Goal: Participate in discussion: Engage in conversation with other users on a specific topic

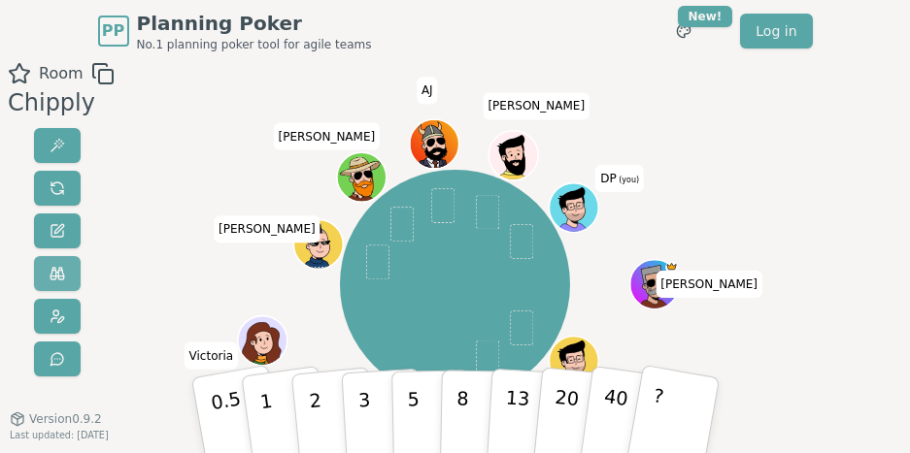
click at [52, 265] on button at bounding box center [57, 273] width 47 height 35
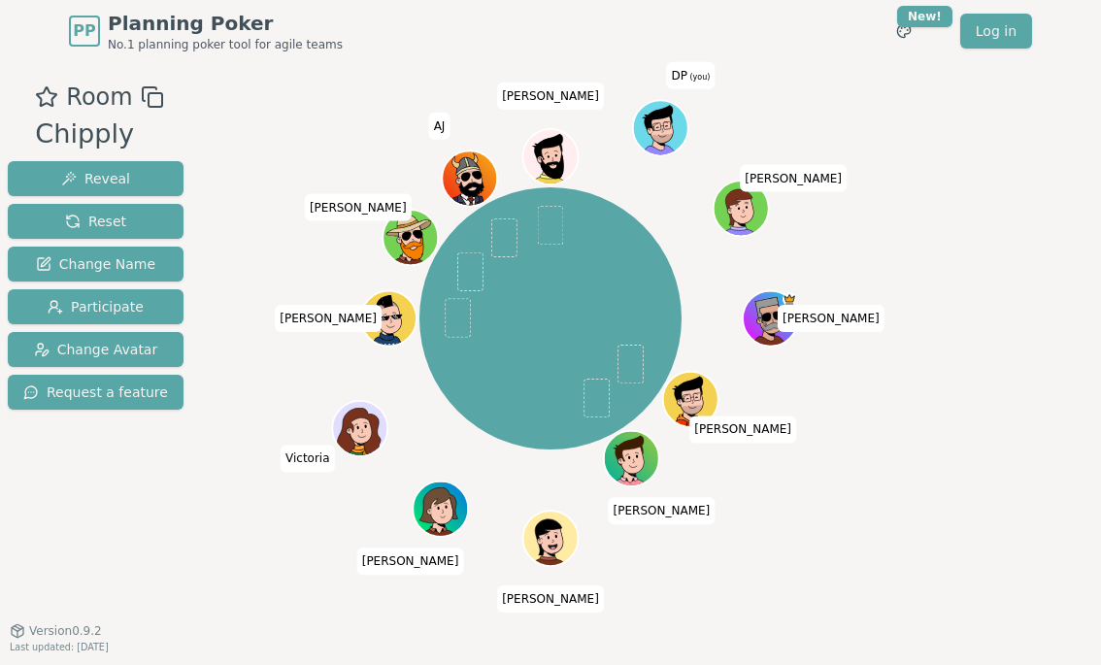
click at [49, 448] on div "Room Chipply Reveal Reset Change Name Participate Change Avatar Request a featu…" at bounding box center [95, 347] width 191 height 534
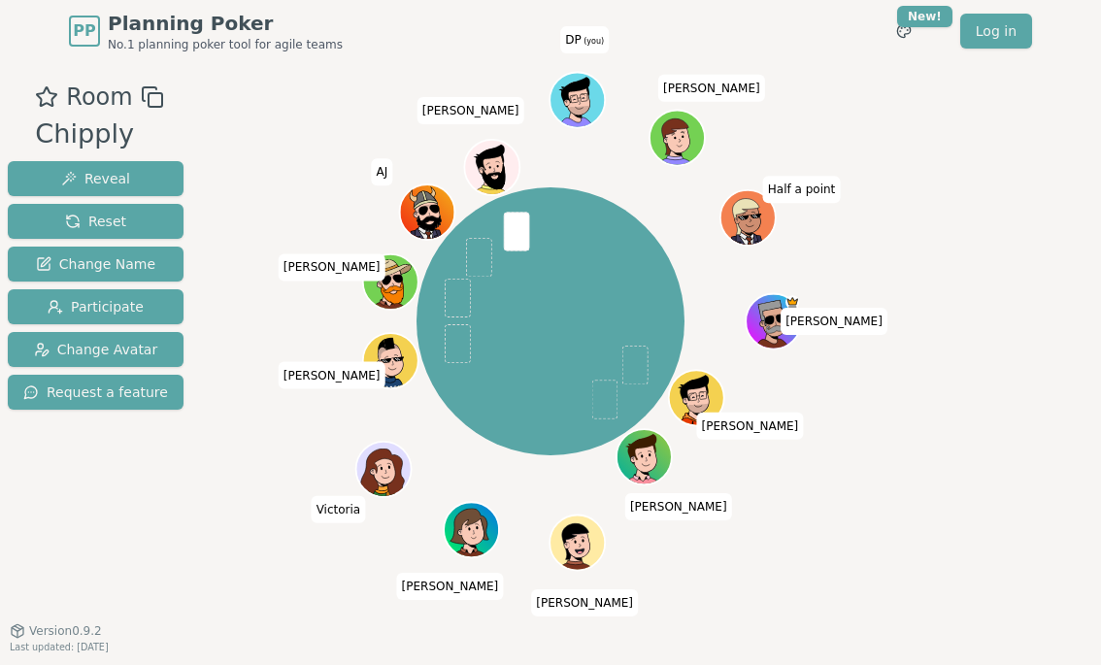
click at [571, 108] on icon at bounding box center [579, 110] width 22 height 10
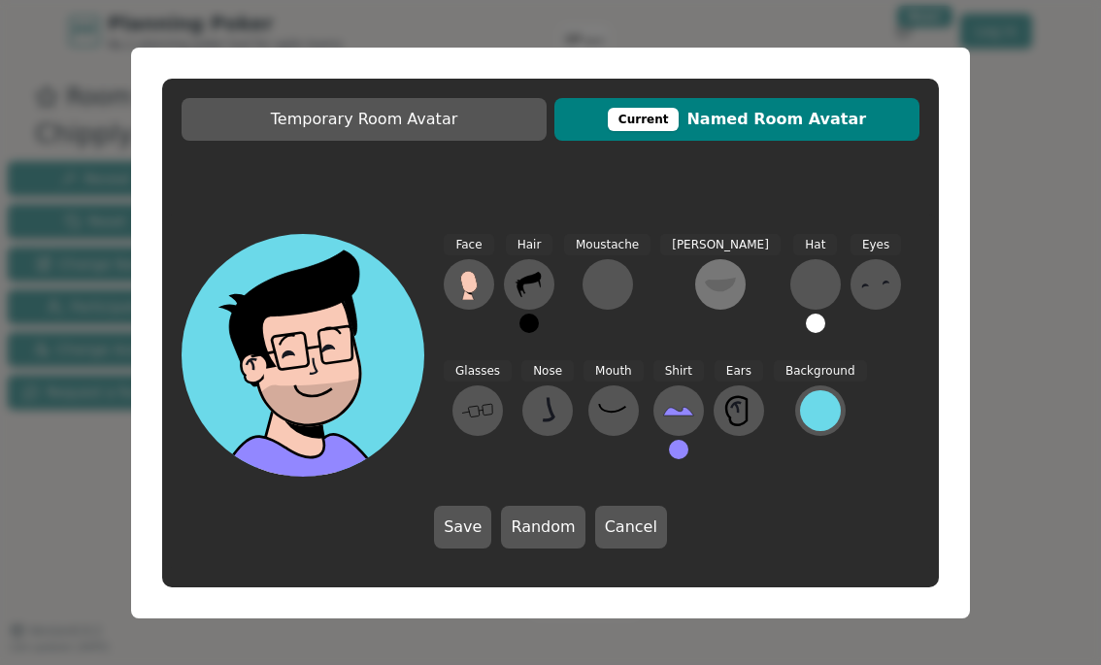
click at [705, 284] on icon at bounding box center [720, 285] width 31 height 15
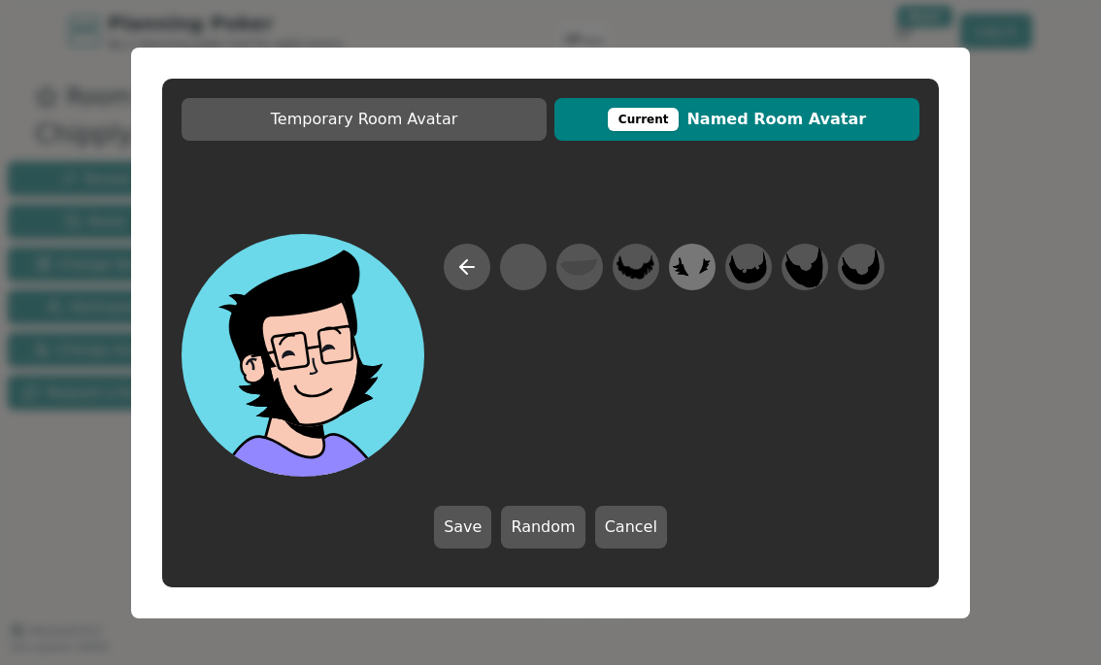
click at [700, 269] on icon at bounding box center [692, 267] width 38 height 44
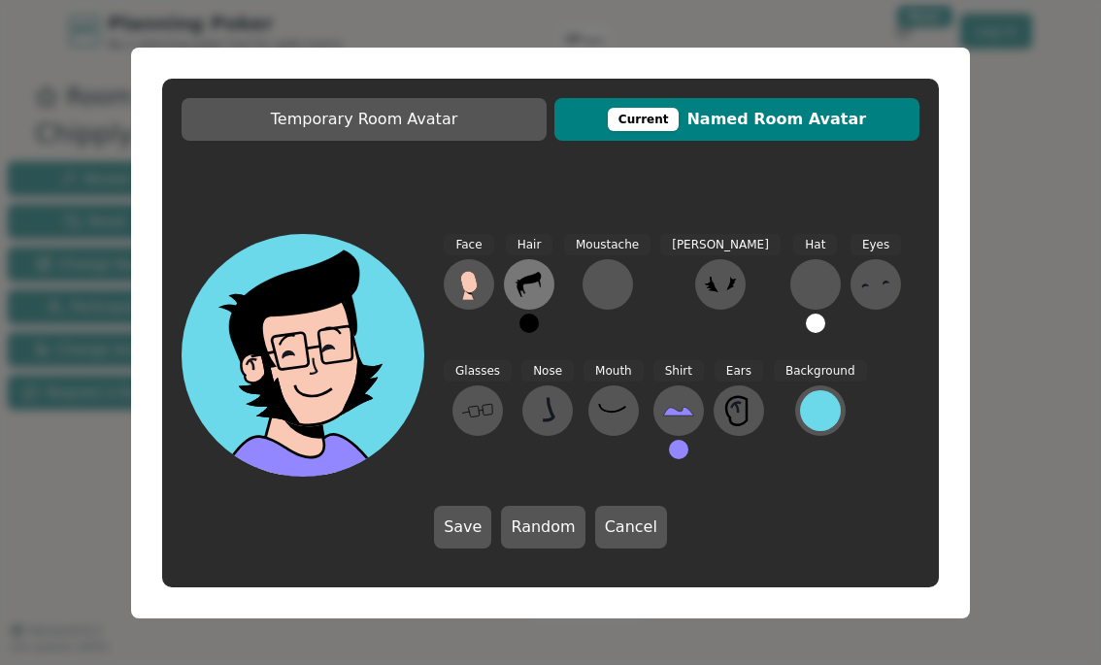
click at [526, 283] on icon at bounding box center [529, 284] width 24 height 25
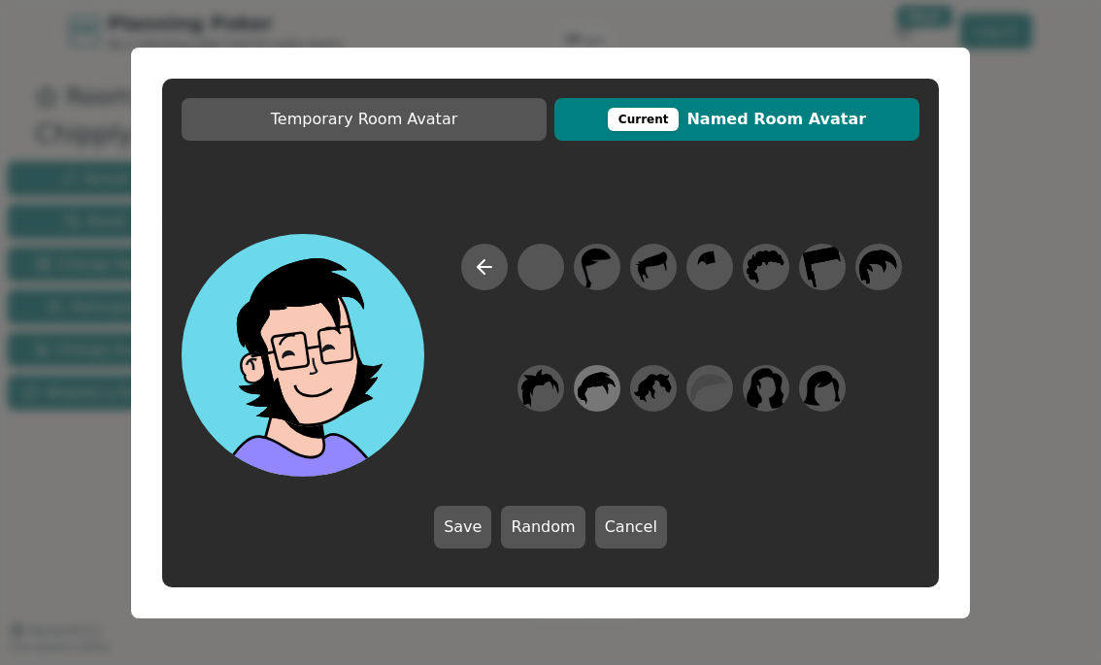
click at [582, 396] on icon at bounding box center [597, 388] width 38 height 32
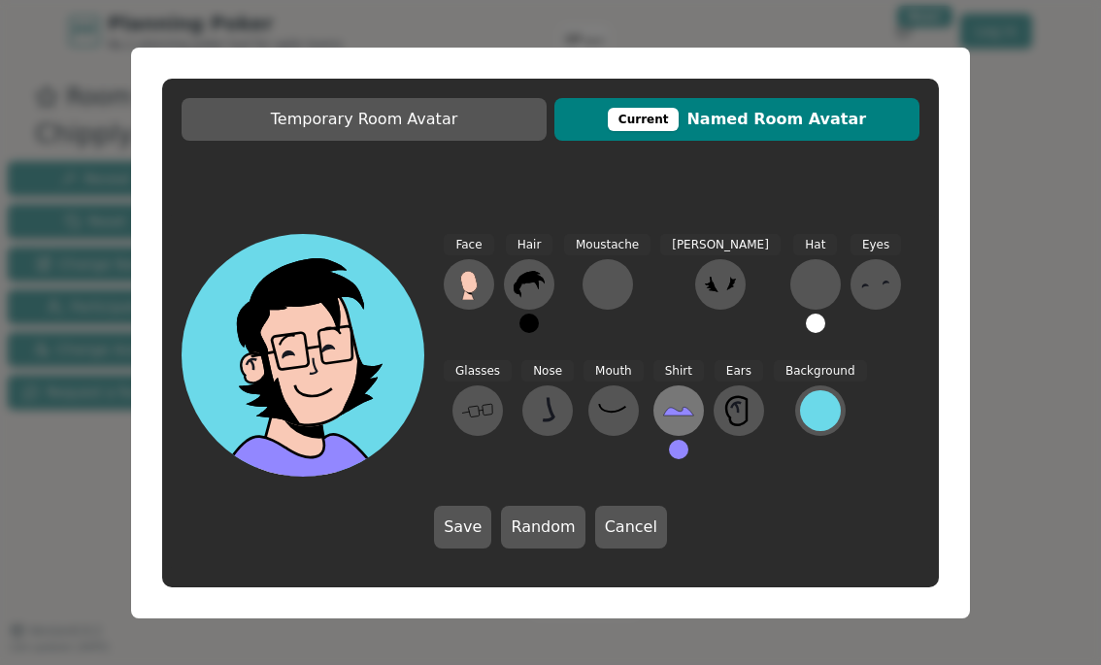
click at [663, 407] on icon at bounding box center [678, 410] width 31 height 31
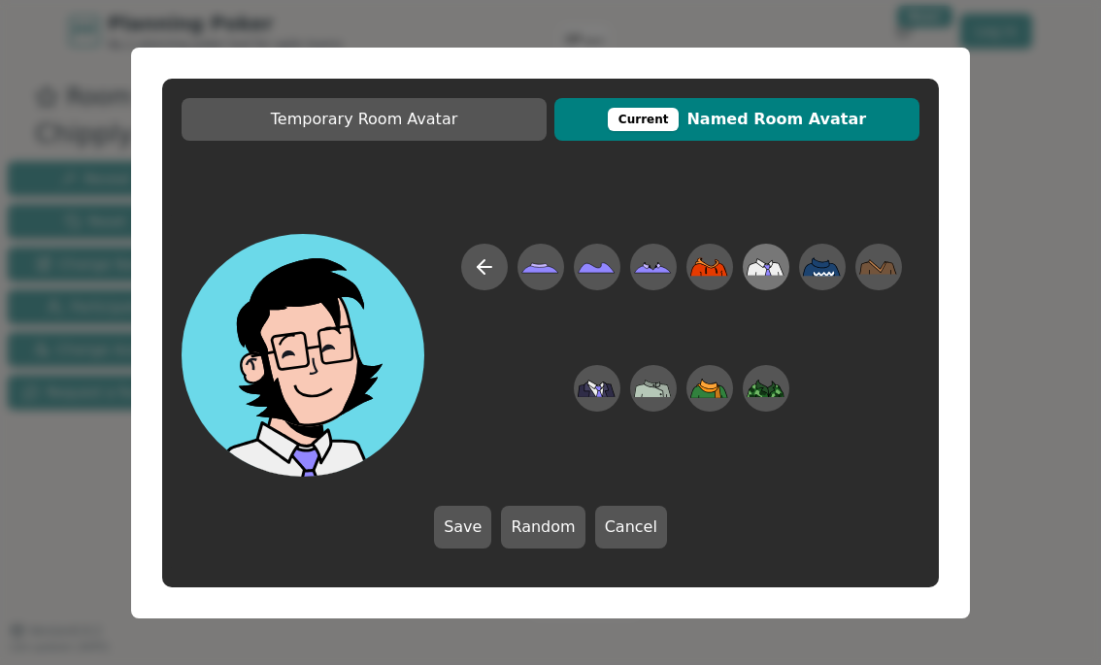
click at [763, 269] on icon at bounding box center [757, 268] width 19 height 13
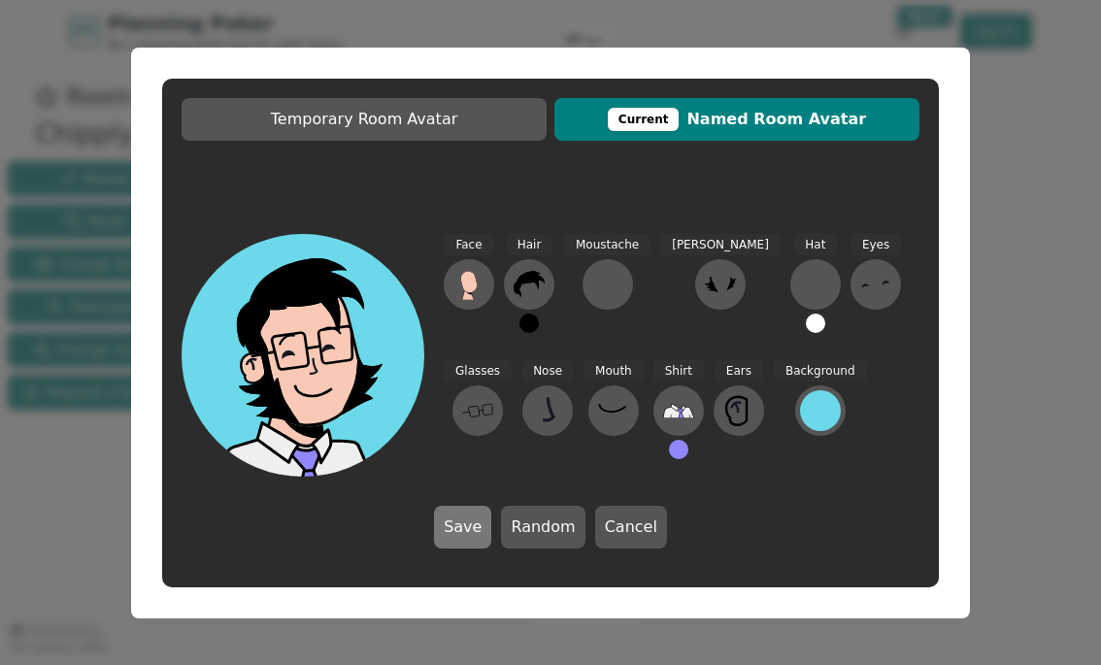
click at [468, 452] on button "Save" at bounding box center [462, 527] width 57 height 43
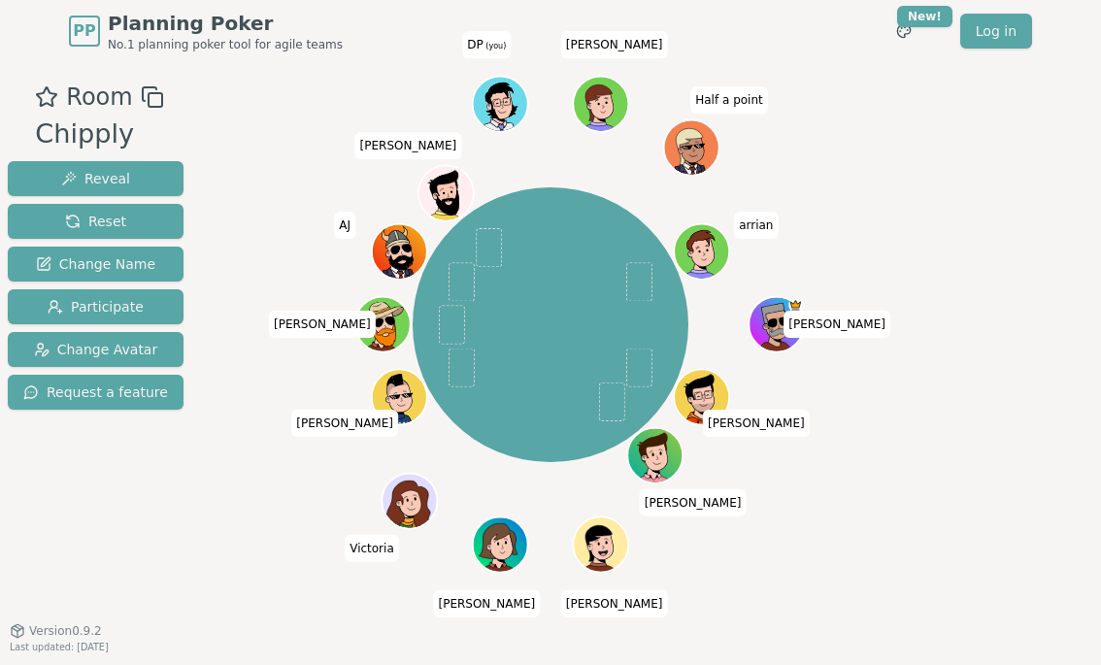
click at [31, 452] on div "Room Chipply Reveal Reset Change Name Participate Change Avatar Request a featu…" at bounding box center [95, 347] width 191 height 534
click at [37, 452] on div "Room Chipply Reveal Reset Change Name Participate Change Avatar Request a featu…" at bounding box center [95, 347] width 191 height 534
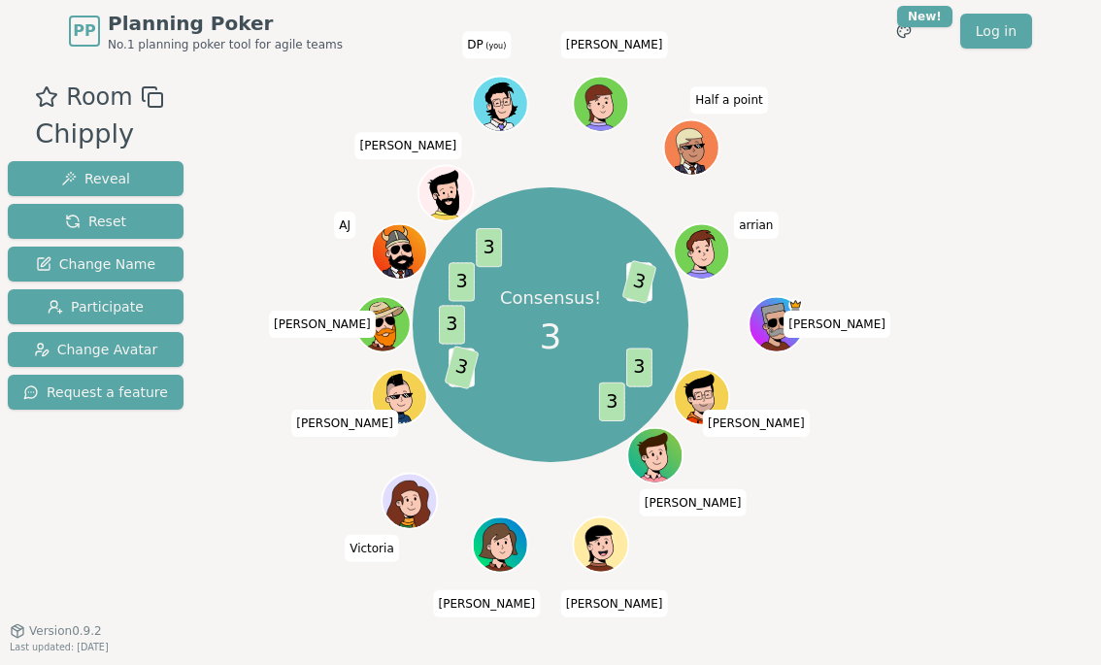
click at [30, 452] on div "Room Chipply Reveal Reset Change Name Participate Change Avatar Request a featu…" at bounding box center [95, 347] width 191 height 534
click at [62, 444] on div "Room Chipply Reveal Reset Change Name Participate Change Avatar Request a featu…" at bounding box center [95, 347] width 191 height 534
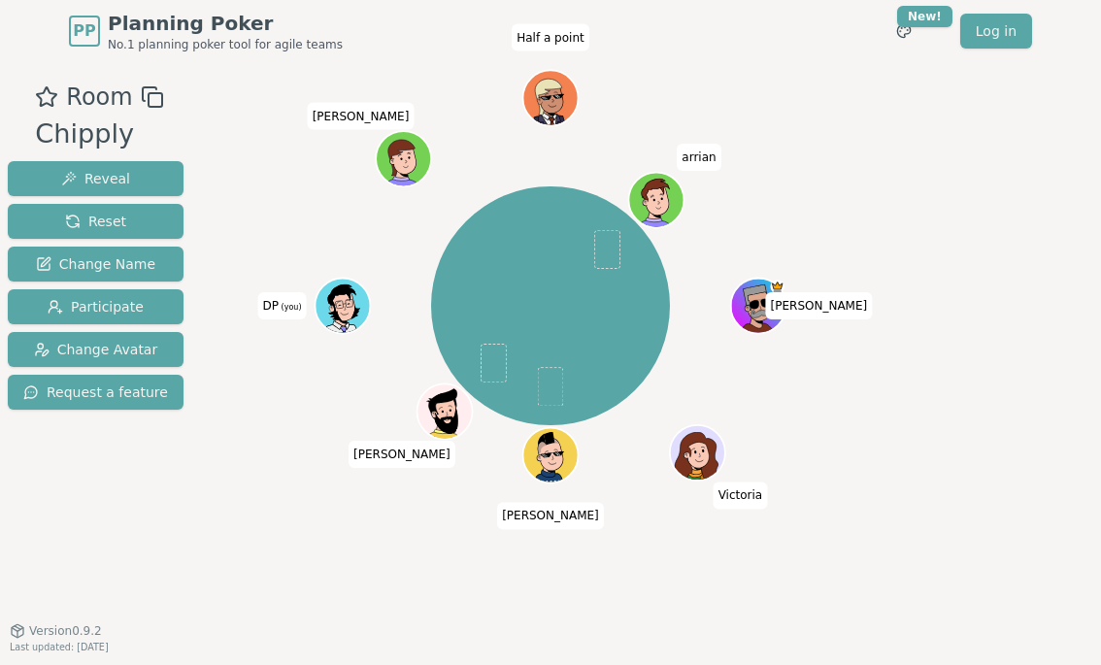
click at [25, 452] on div "Room Chipply Reveal Reset Change Name Participate Change Avatar Request a featu…" at bounding box center [95, 347] width 191 height 534
